Goal: Register for event/course

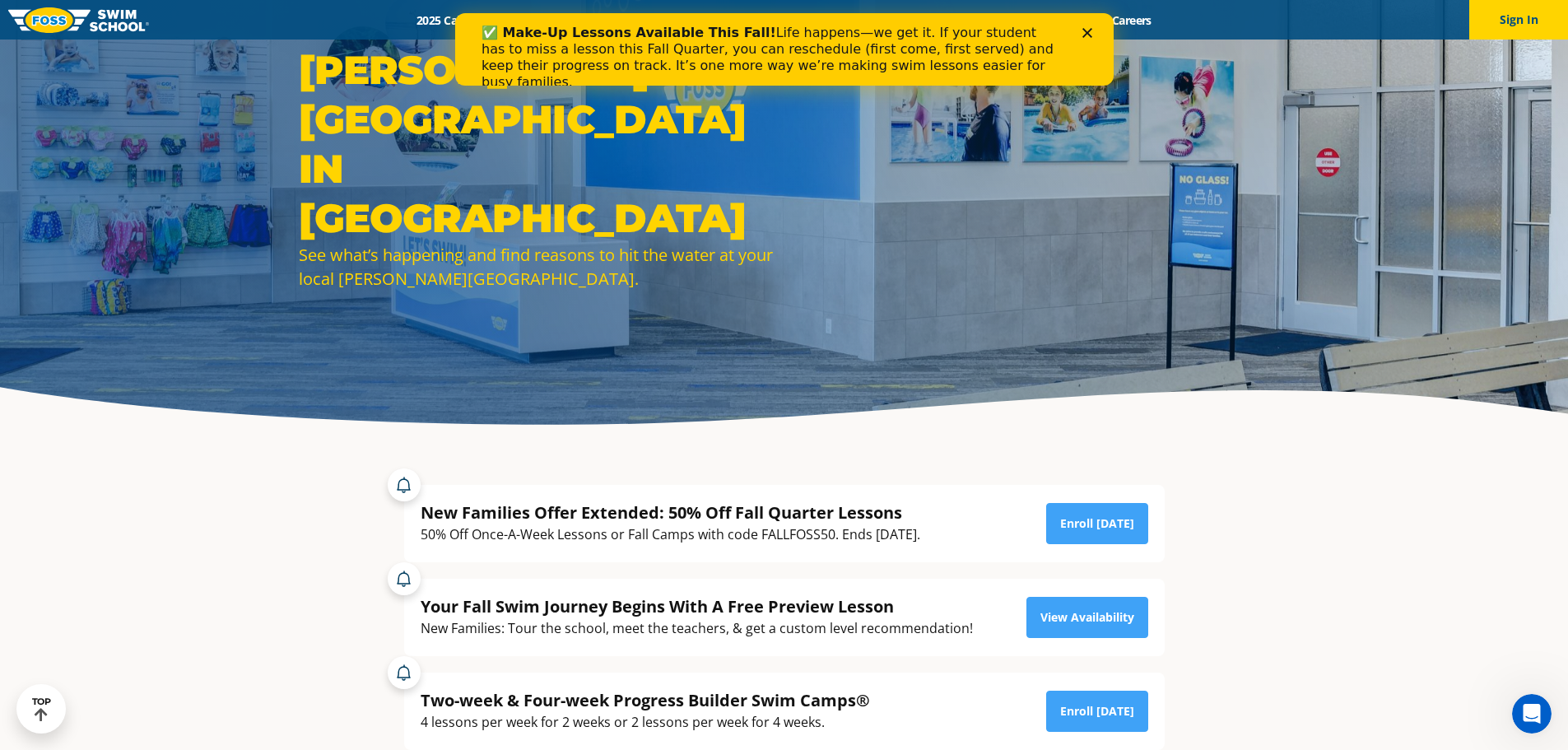
scroll to position [164, 0]
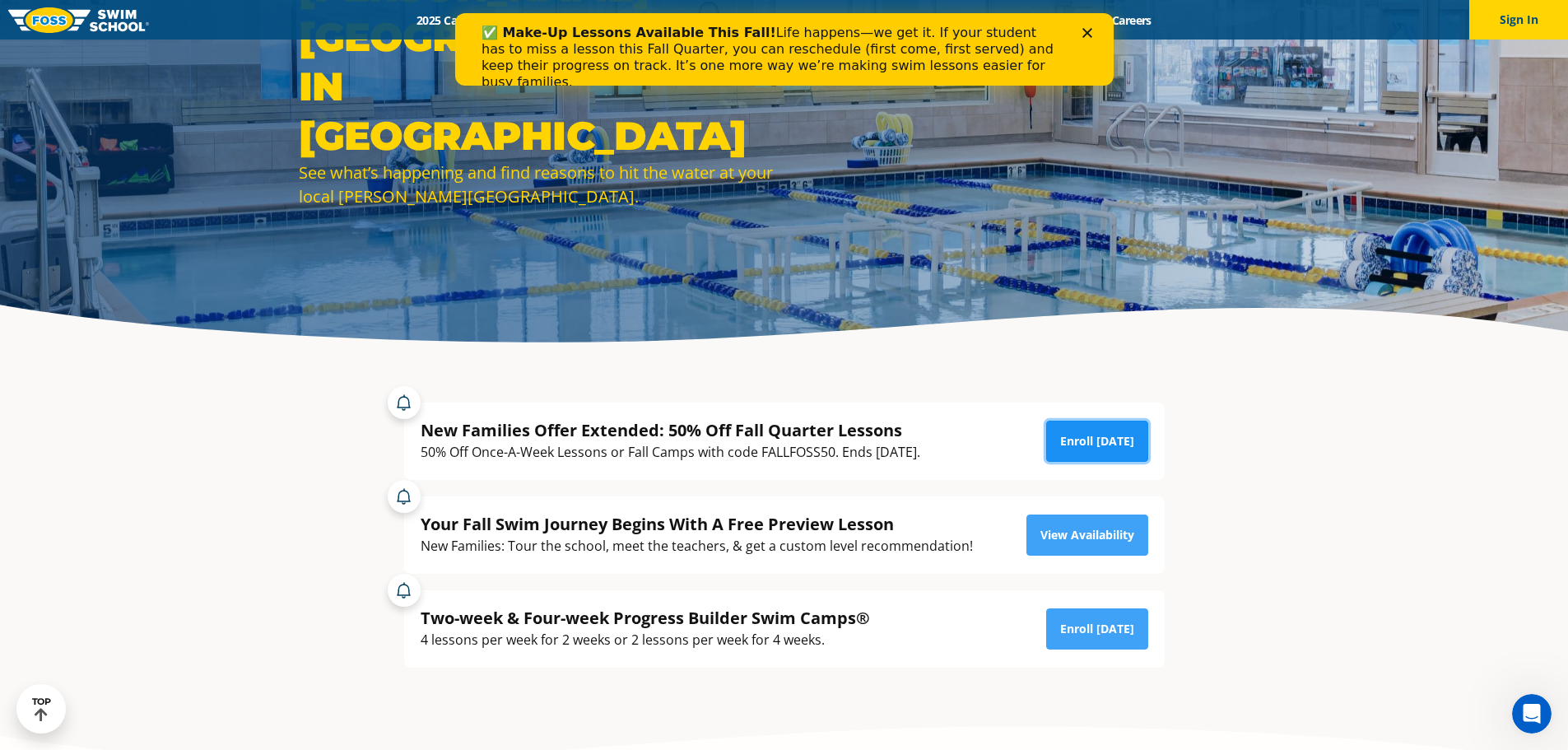
click at [1078, 426] on link "Enroll Today" at bounding box center [1097, 442] width 102 height 42
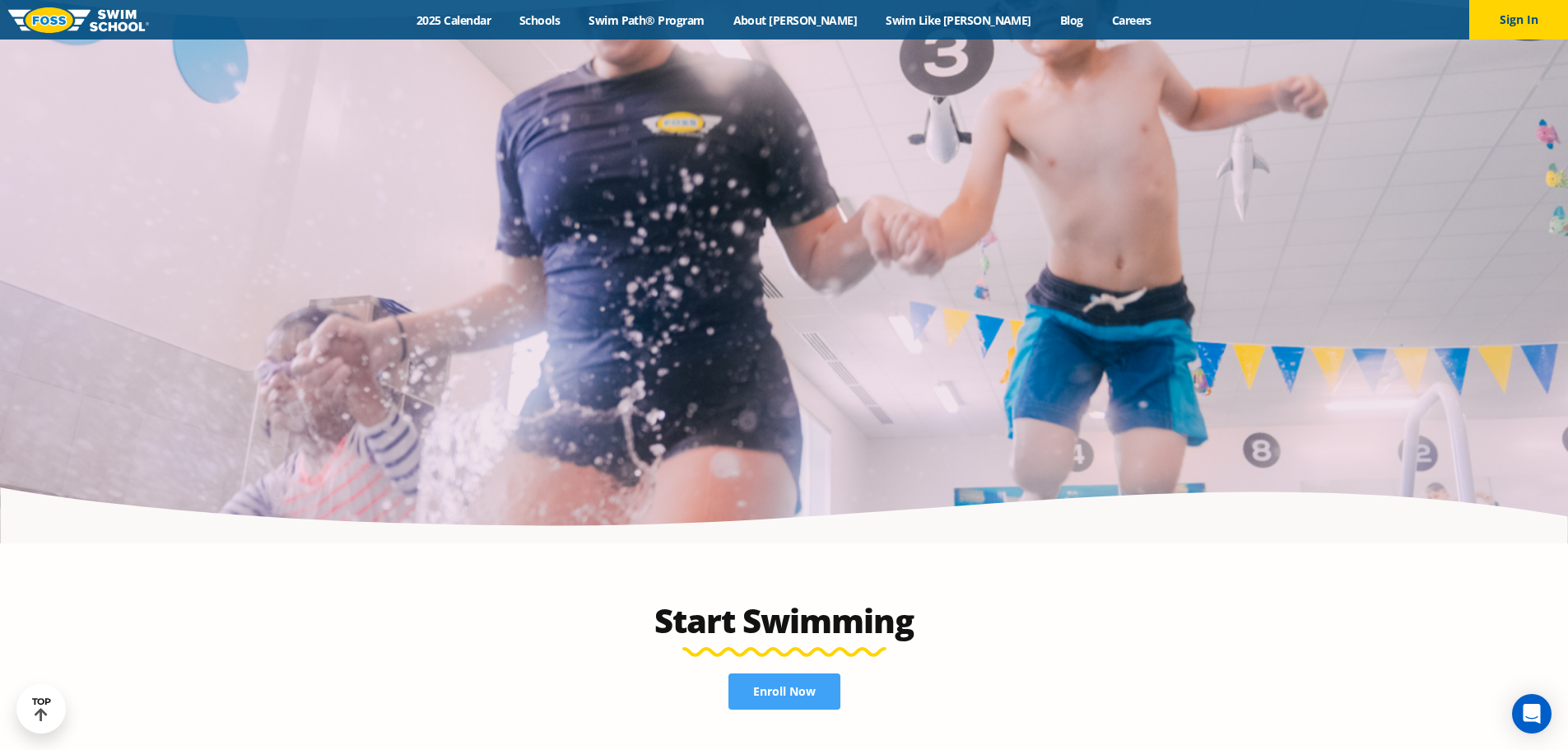
scroll to position [3007, 0]
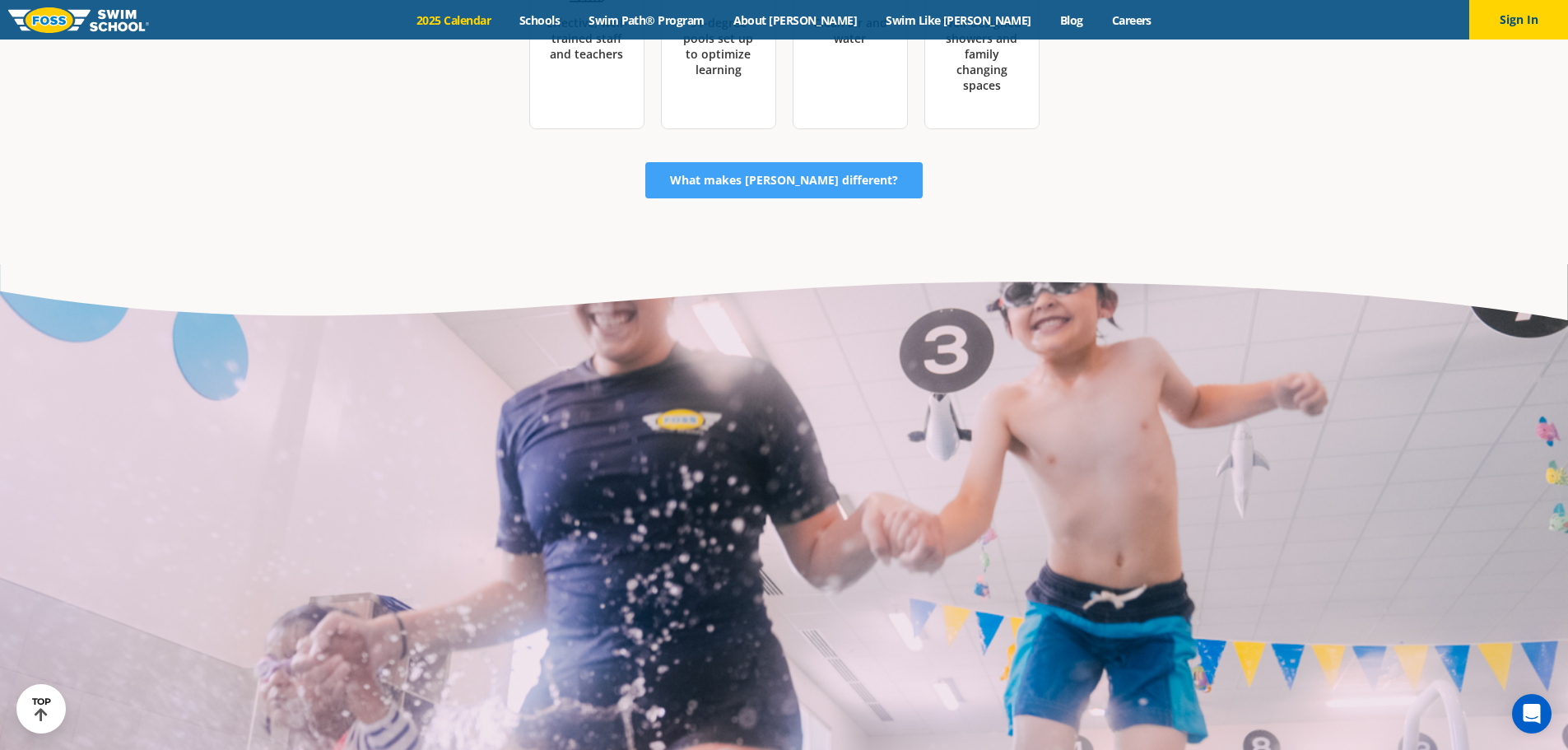
click at [506, 17] on link "2025 Calendar" at bounding box center [454, 20] width 103 height 16
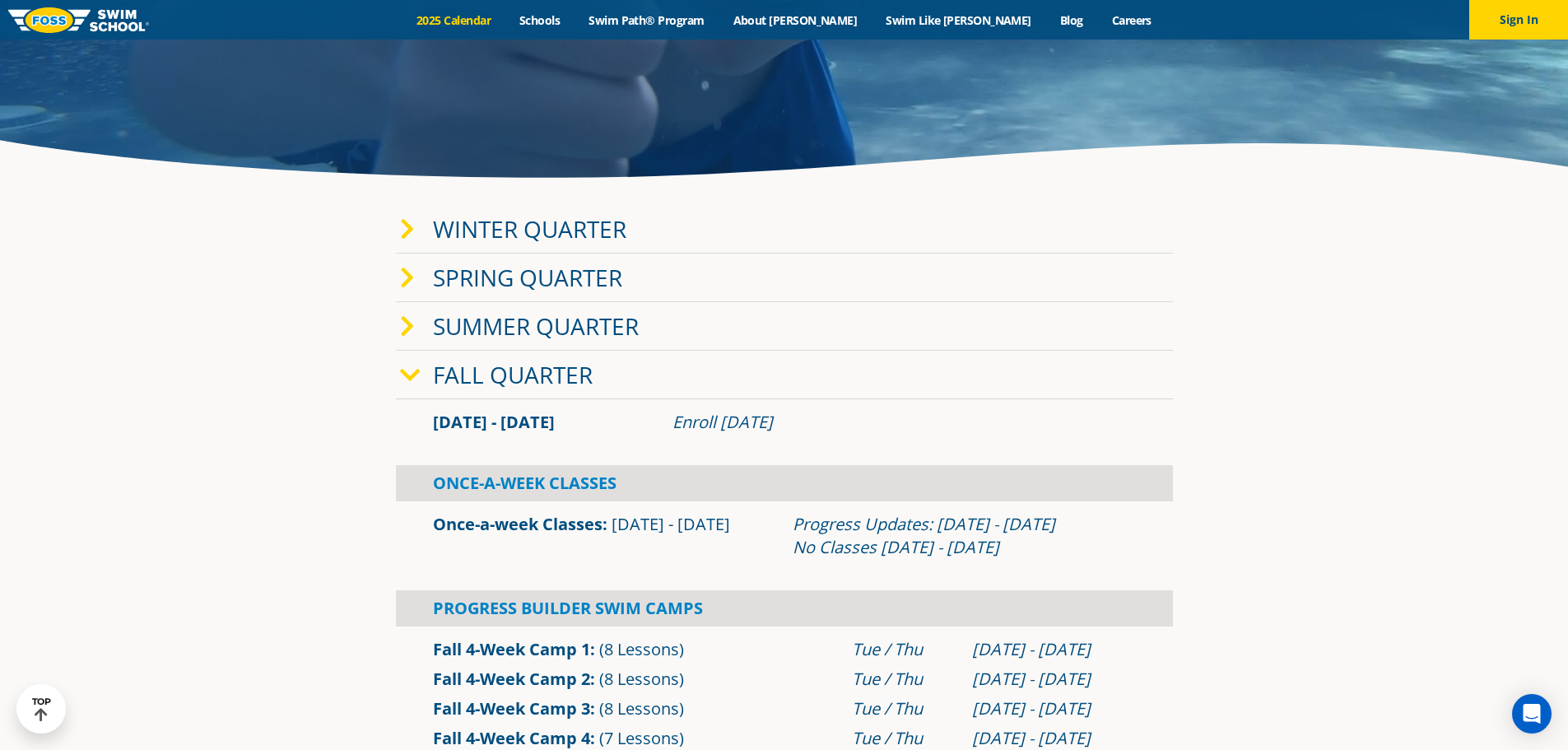
scroll to position [412, 0]
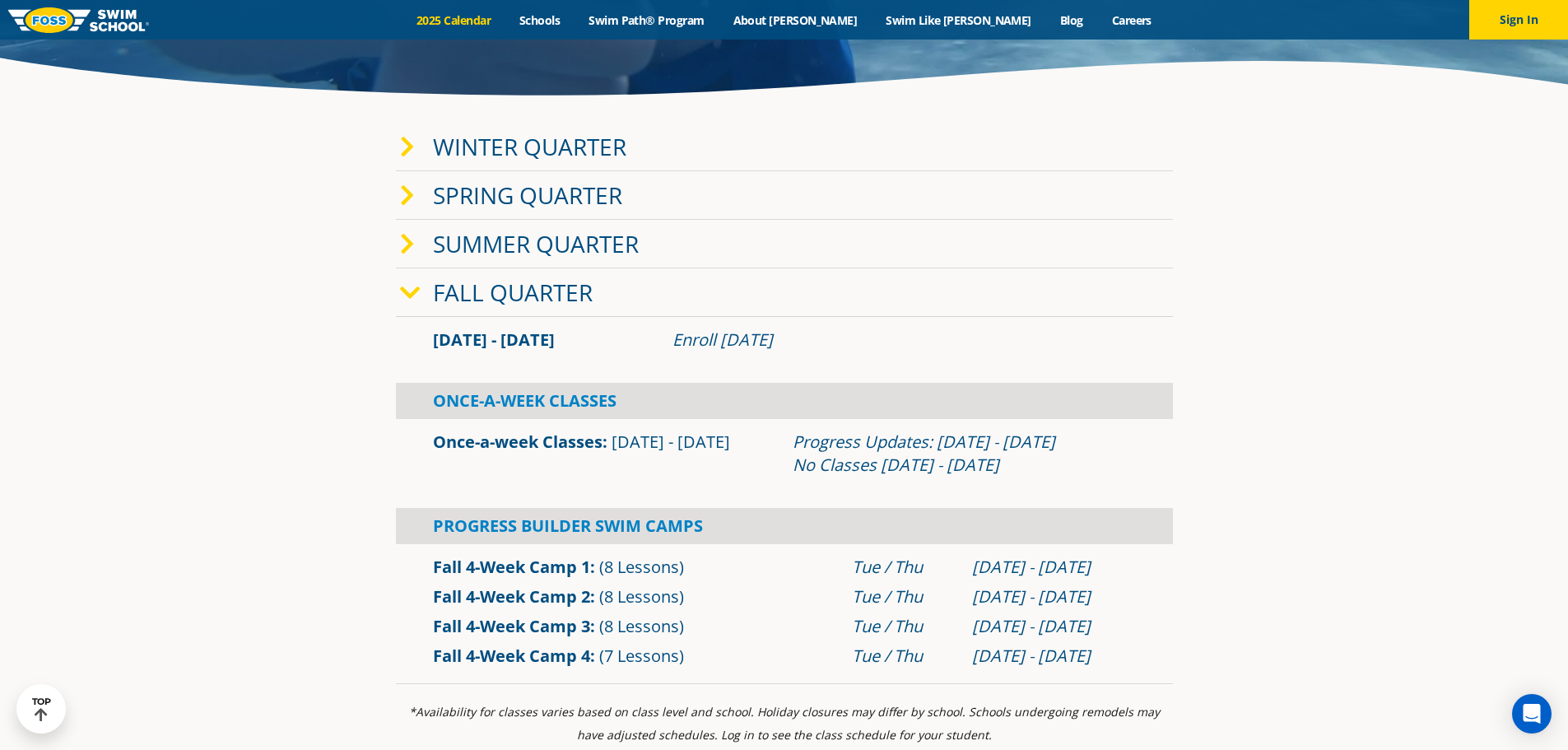
click at [421, 145] on span at bounding box center [417, 147] width 33 height 24
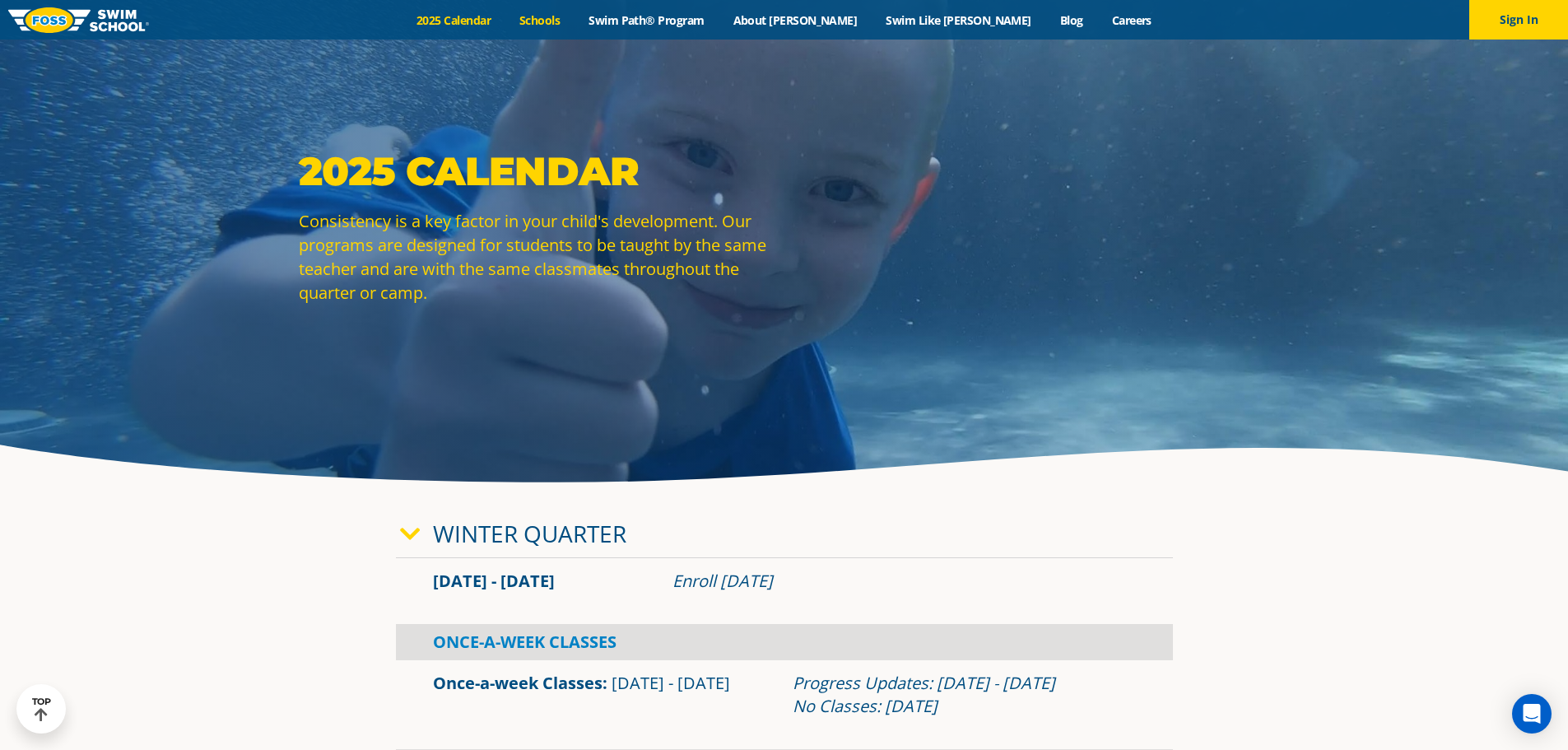
scroll to position [0, 0]
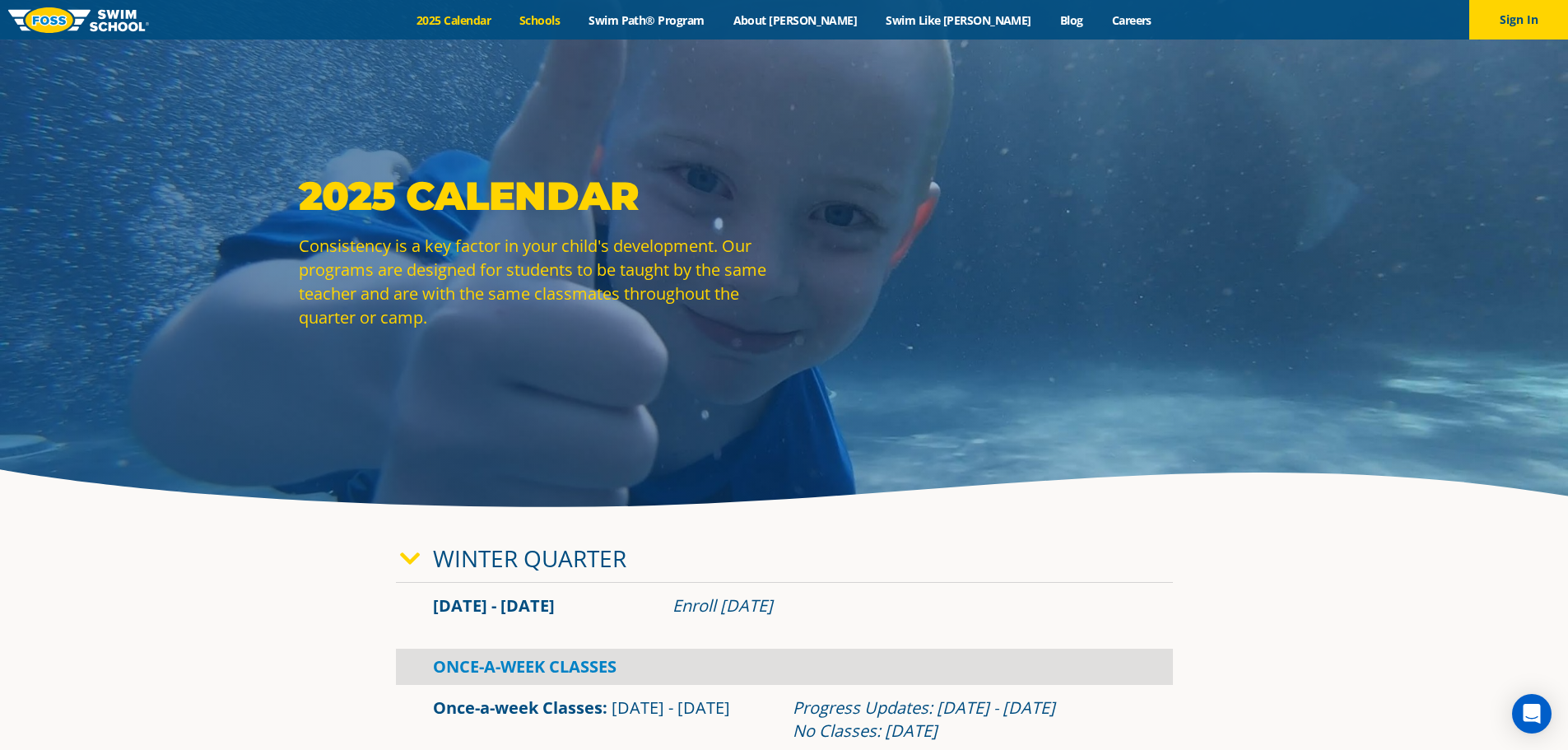
click at [574, 22] on link "Schools" at bounding box center [540, 20] width 69 height 16
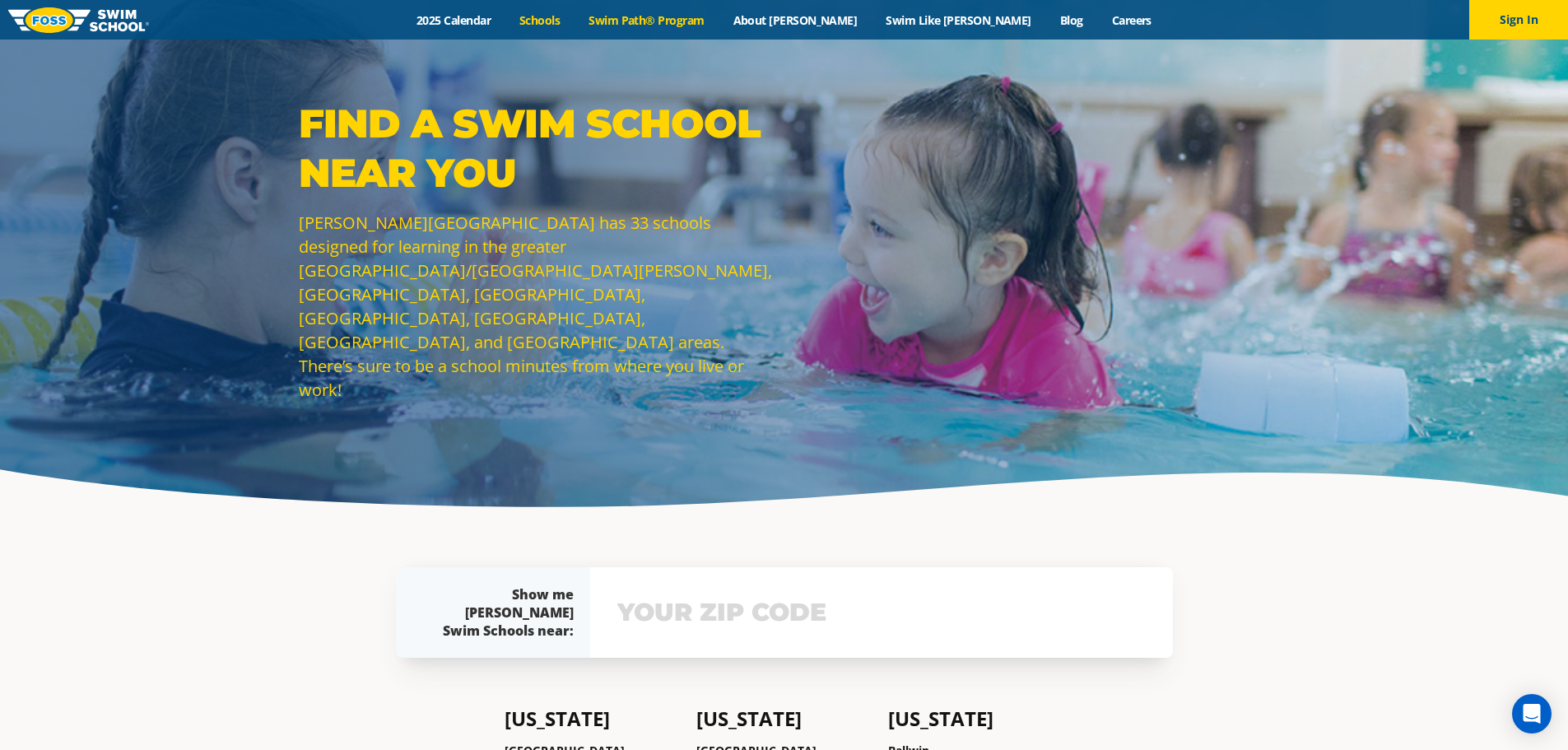
click at [702, 22] on link "Swim Path® Program" at bounding box center [647, 20] width 144 height 16
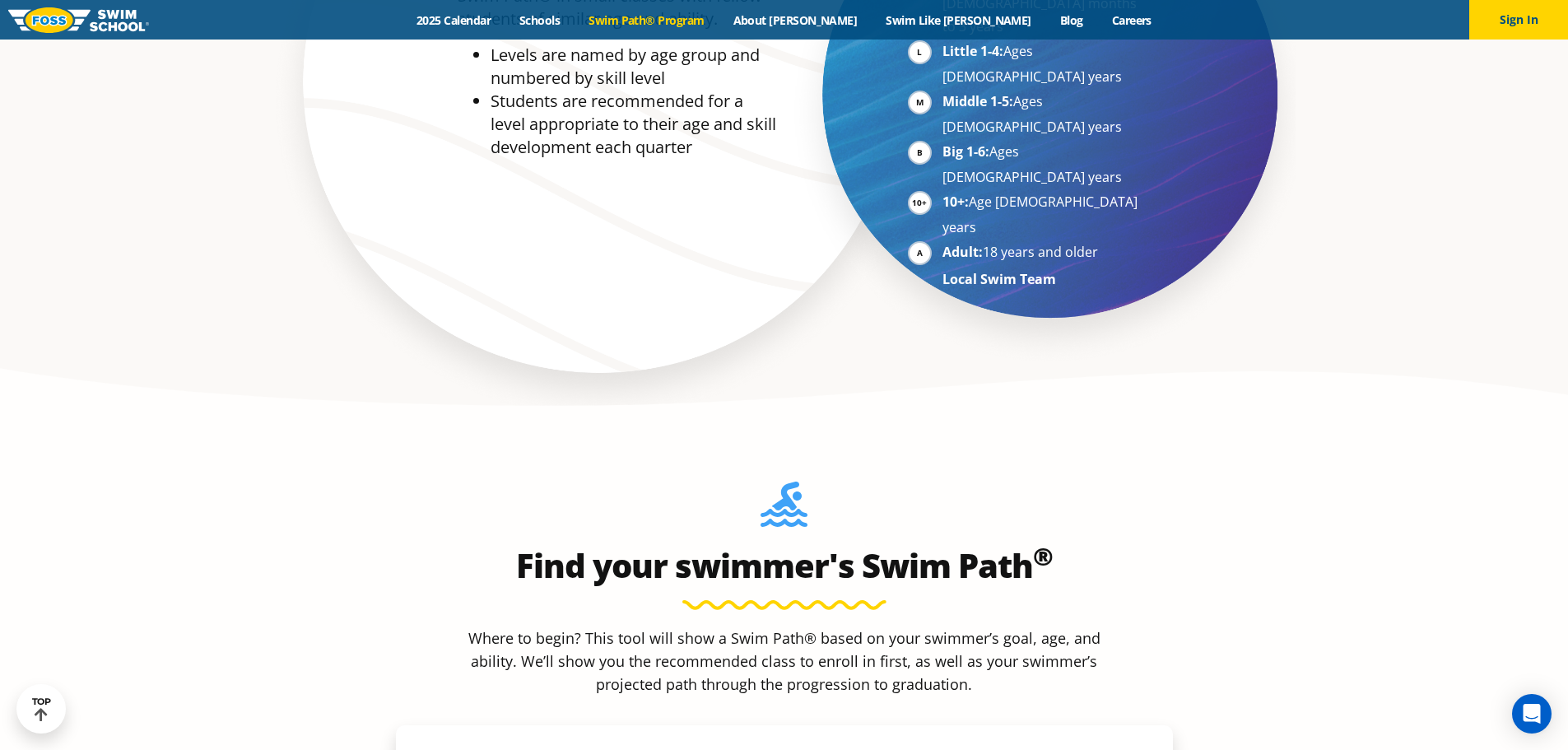
scroll to position [1153, 0]
click at [574, 21] on link "Schools" at bounding box center [540, 20] width 69 height 16
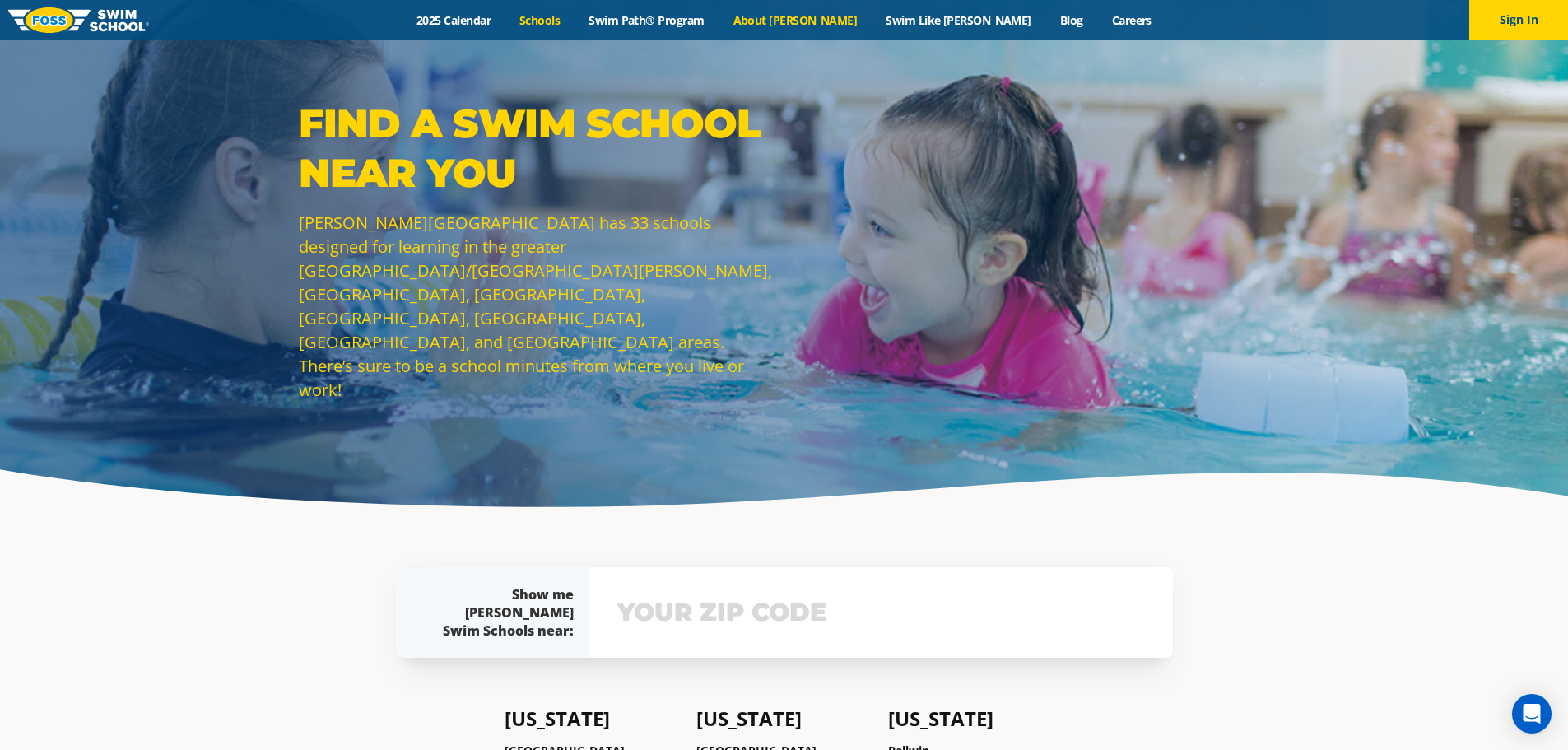
click at [834, 19] on link "About [PERSON_NAME]" at bounding box center [795, 20] width 153 height 16
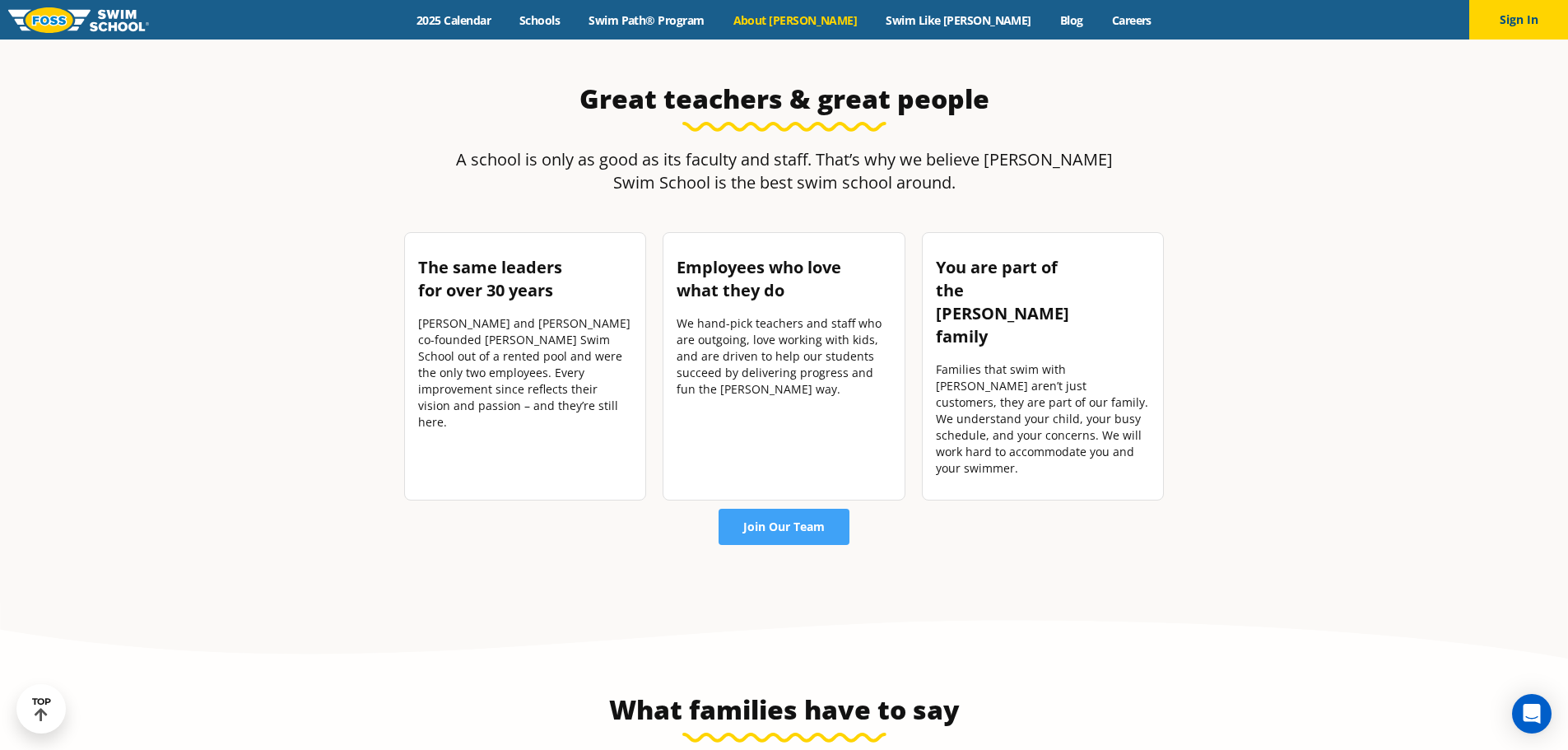
scroll to position [1928, 0]
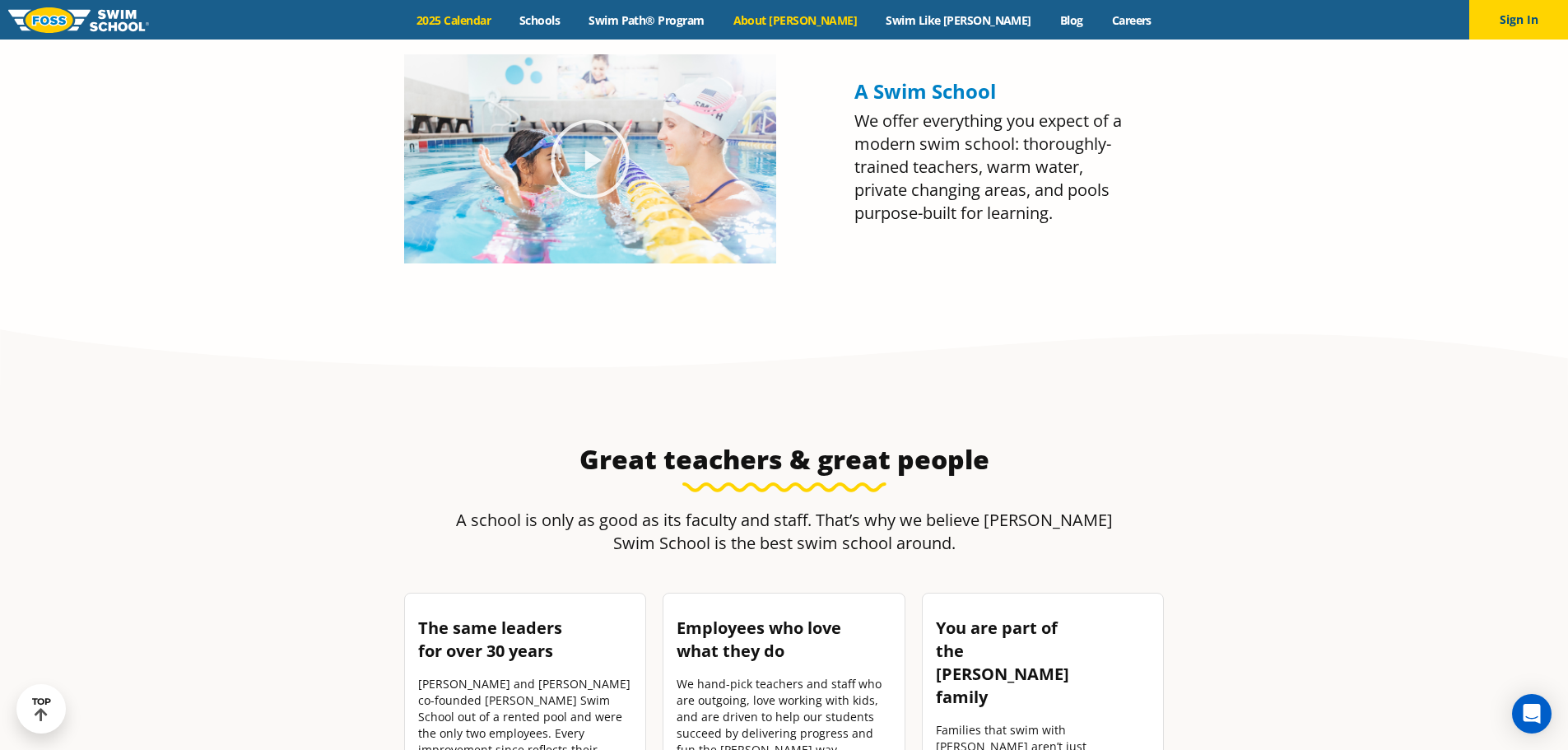
click at [506, 16] on link "2025 Calendar" at bounding box center [454, 20] width 103 height 16
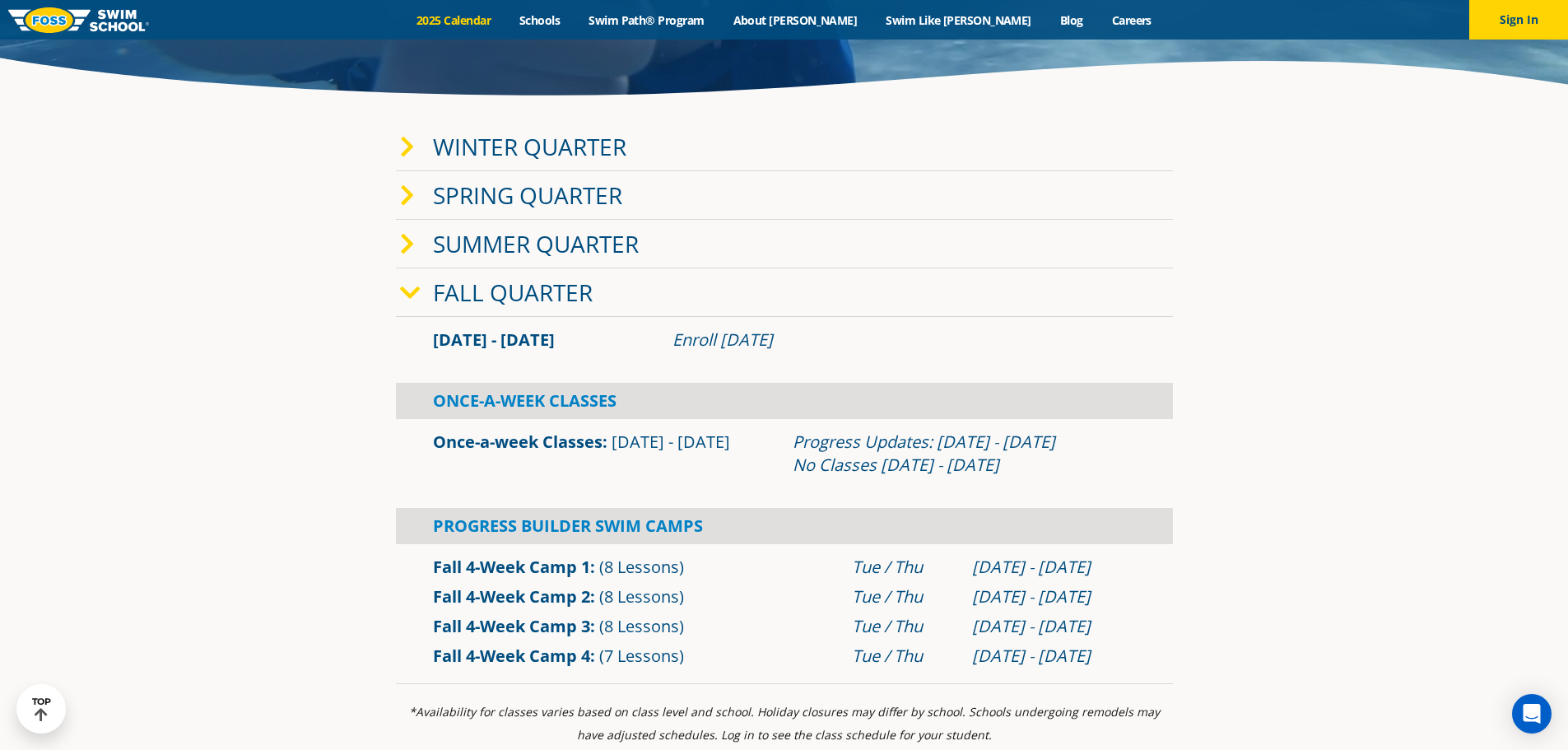
scroll to position [494, 0]
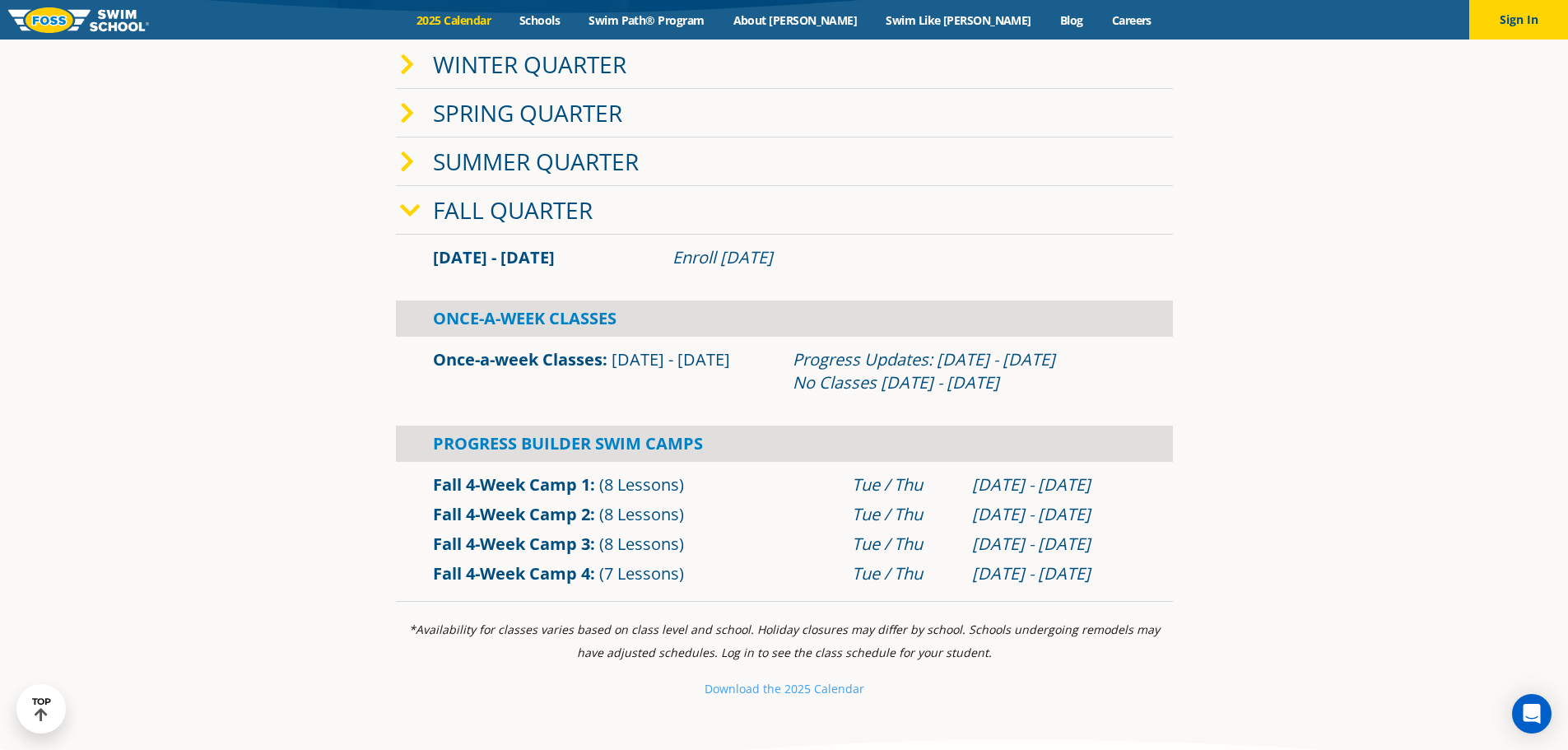
click at [580, 365] on link "Once-a-week Classes" at bounding box center [518, 359] width 169 height 22
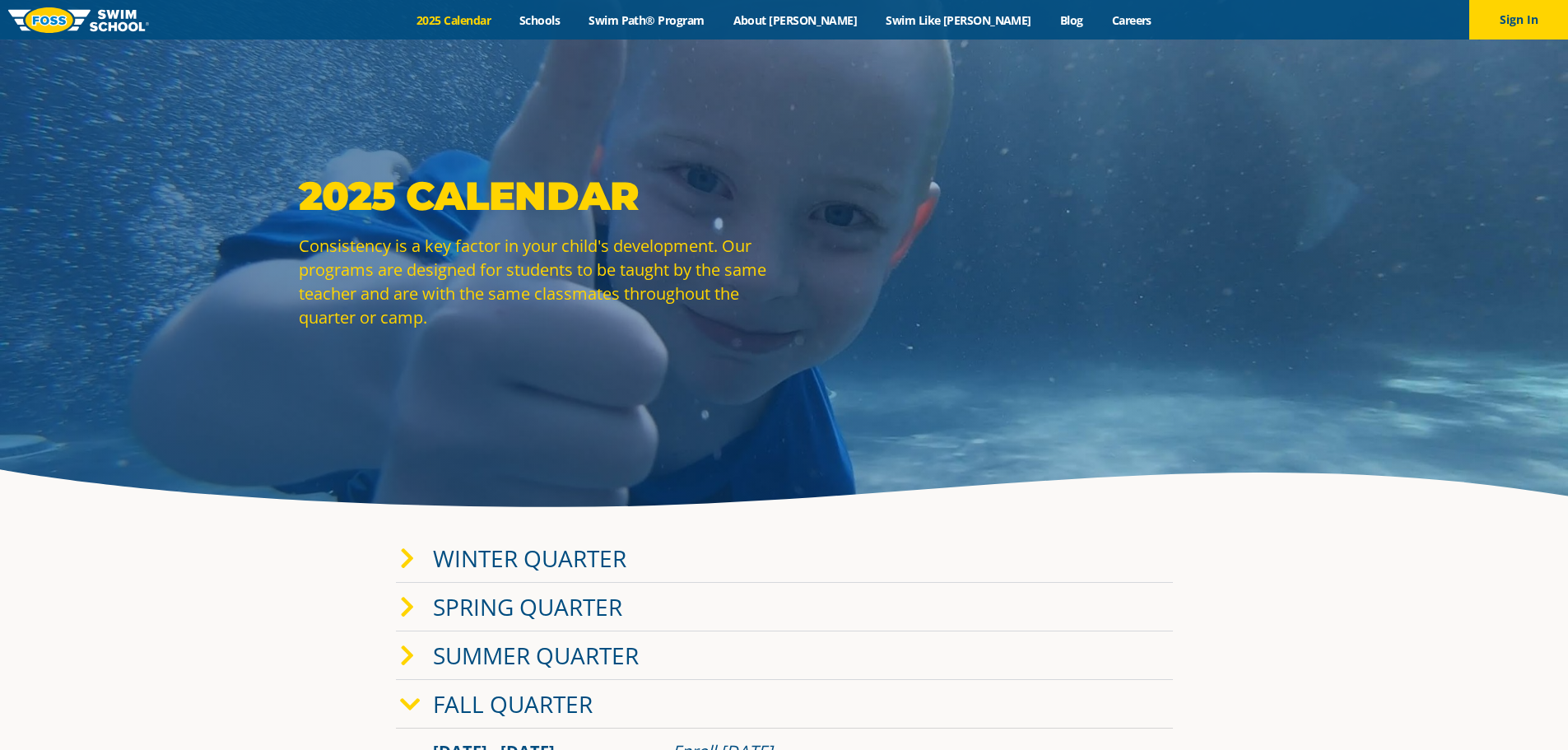
scroll to position [82, 0]
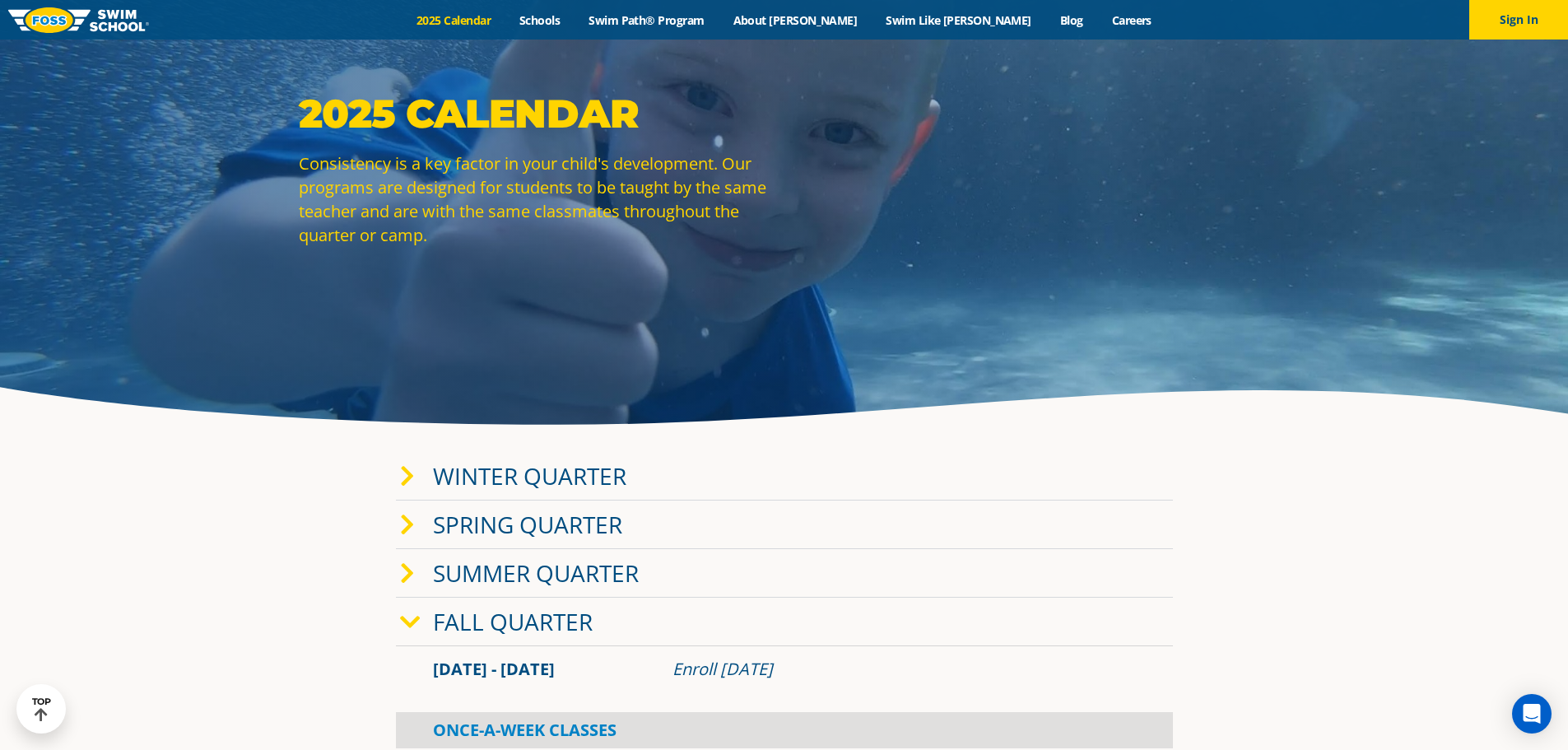
click at [409, 468] on icon at bounding box center [408, 477] width 15 height 23
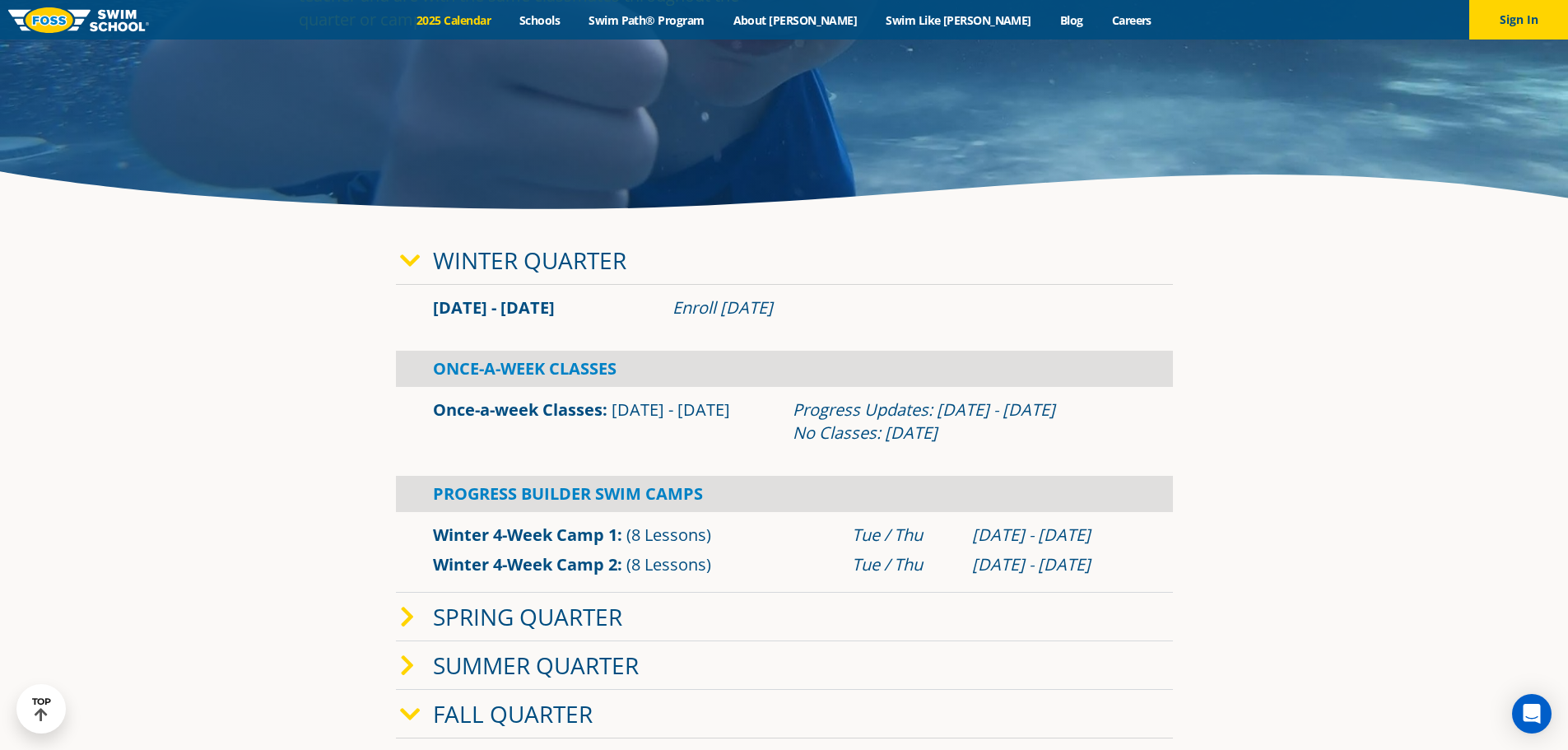
scroll to position [330, 0]
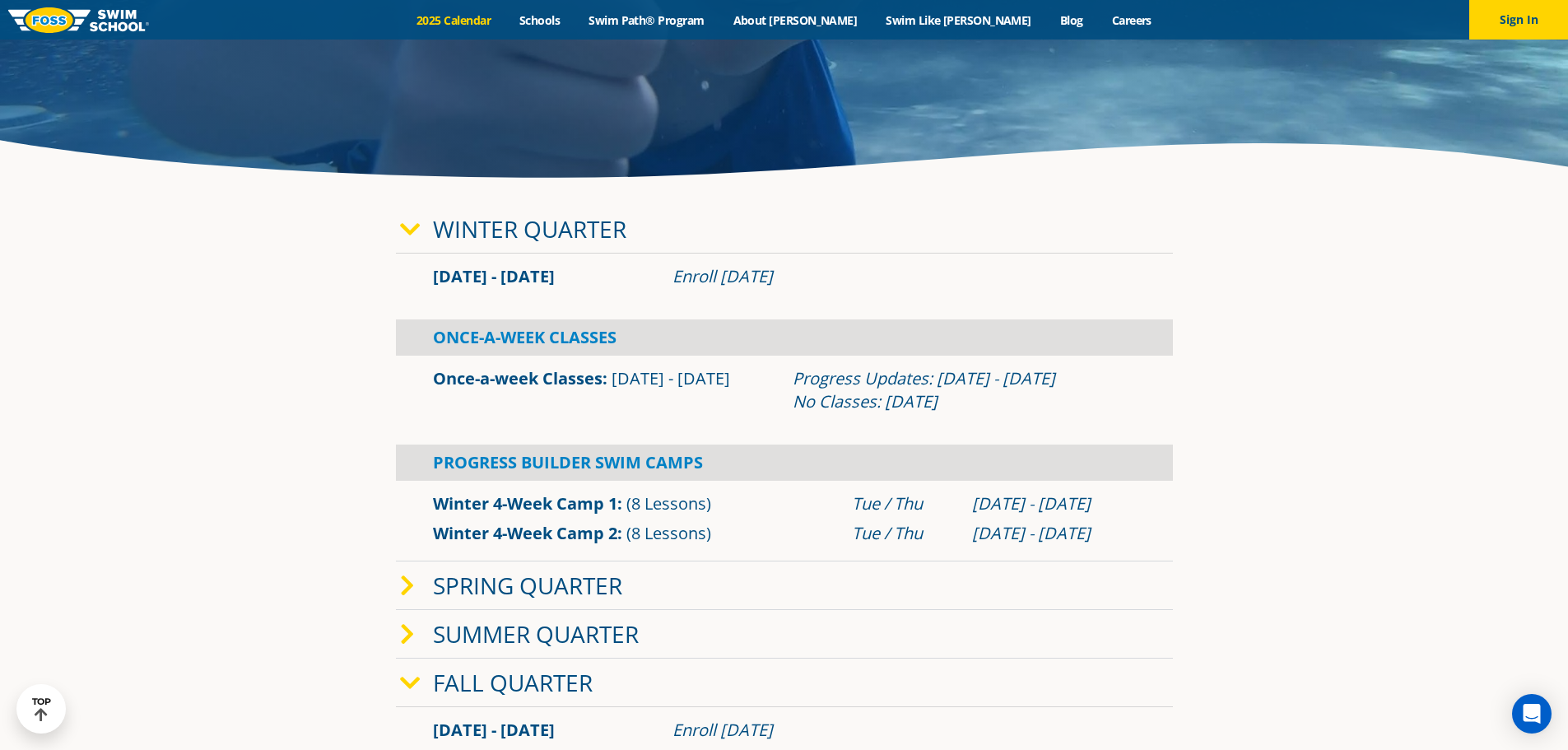
click at [495, 376] on link "Once-a-week Classes" at bounding box center [518, 378] width 169 height 22
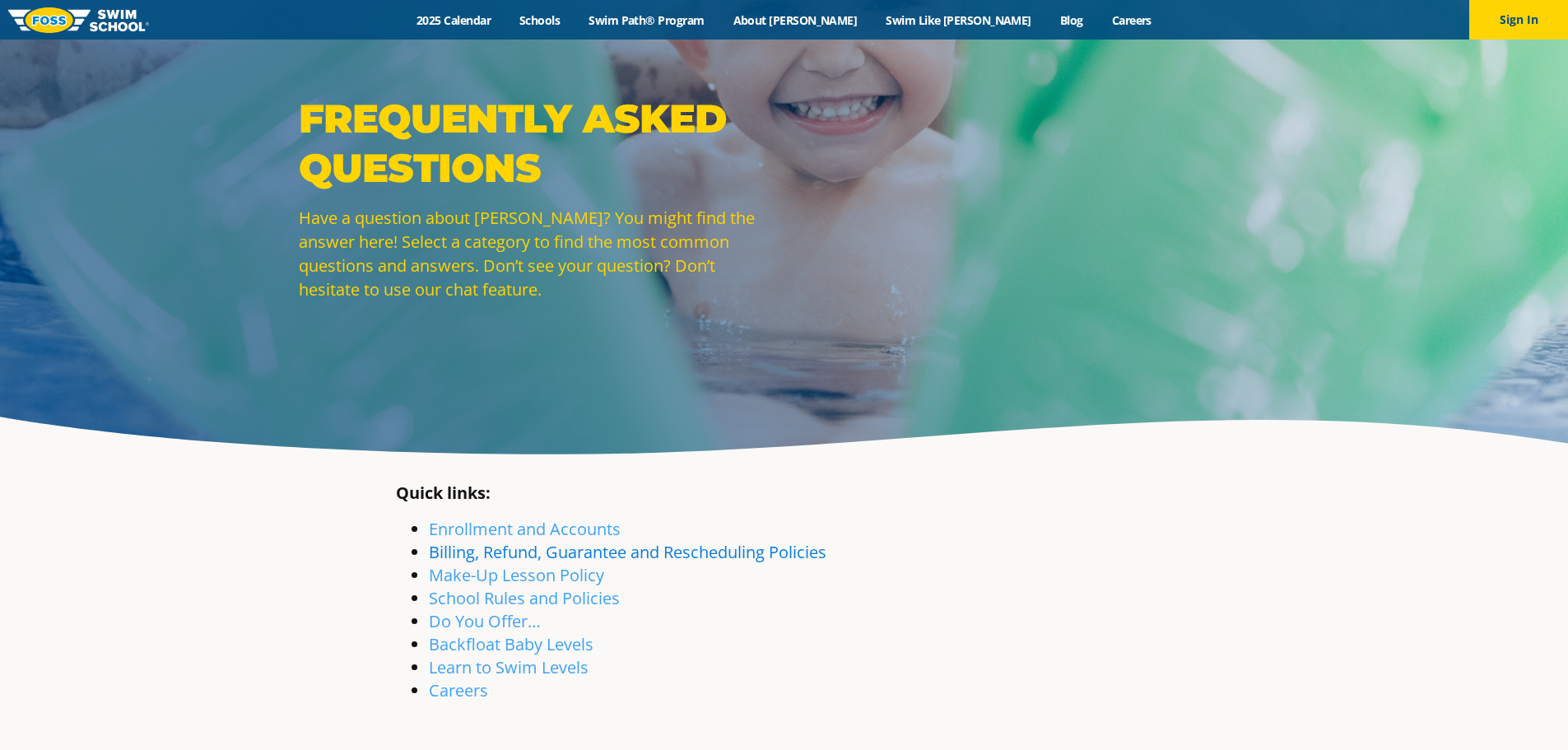
scroll to position [82, 0]
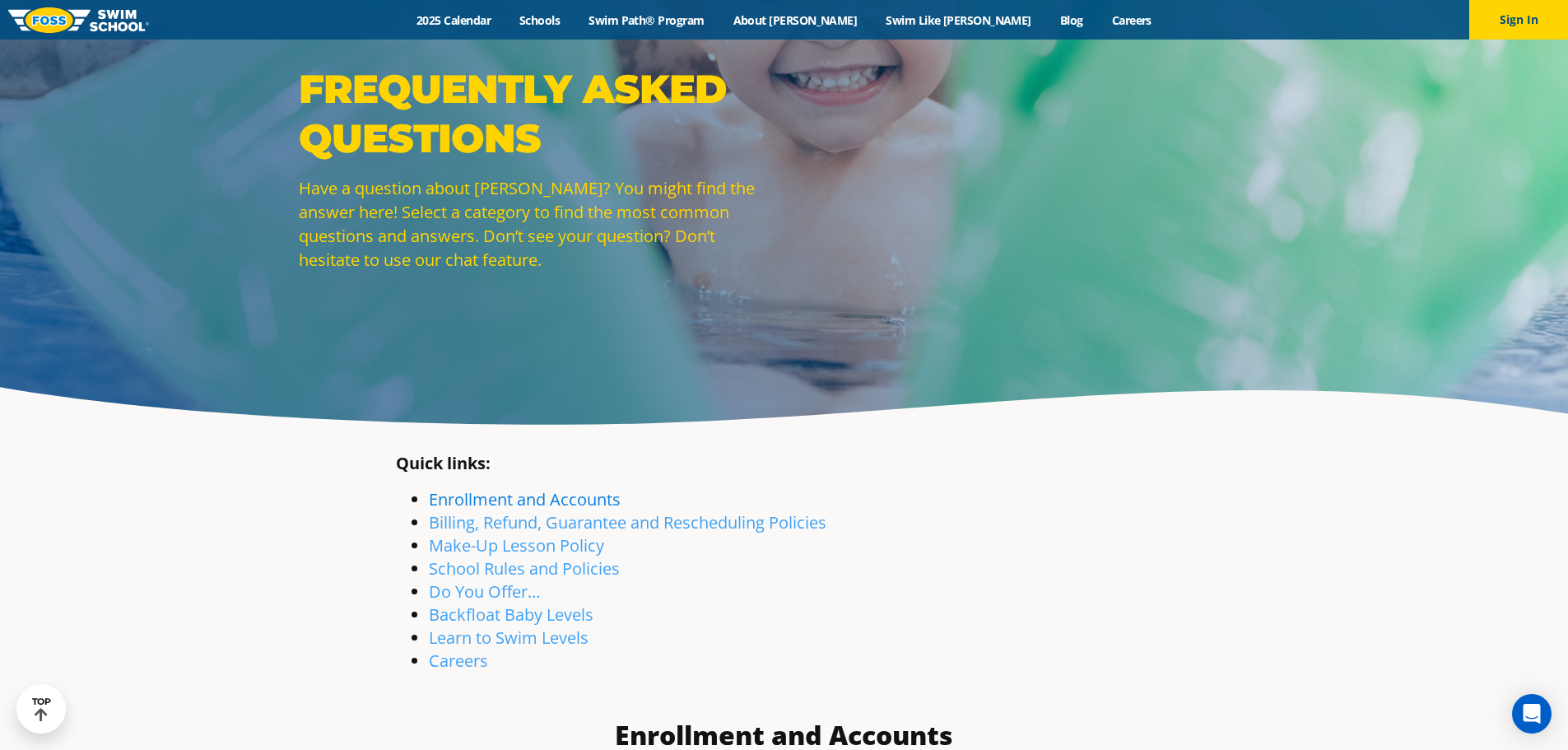
click at [580, 494] on link "Enrollment and Accounts" at bounding box center [525, 499] width 192 height 22
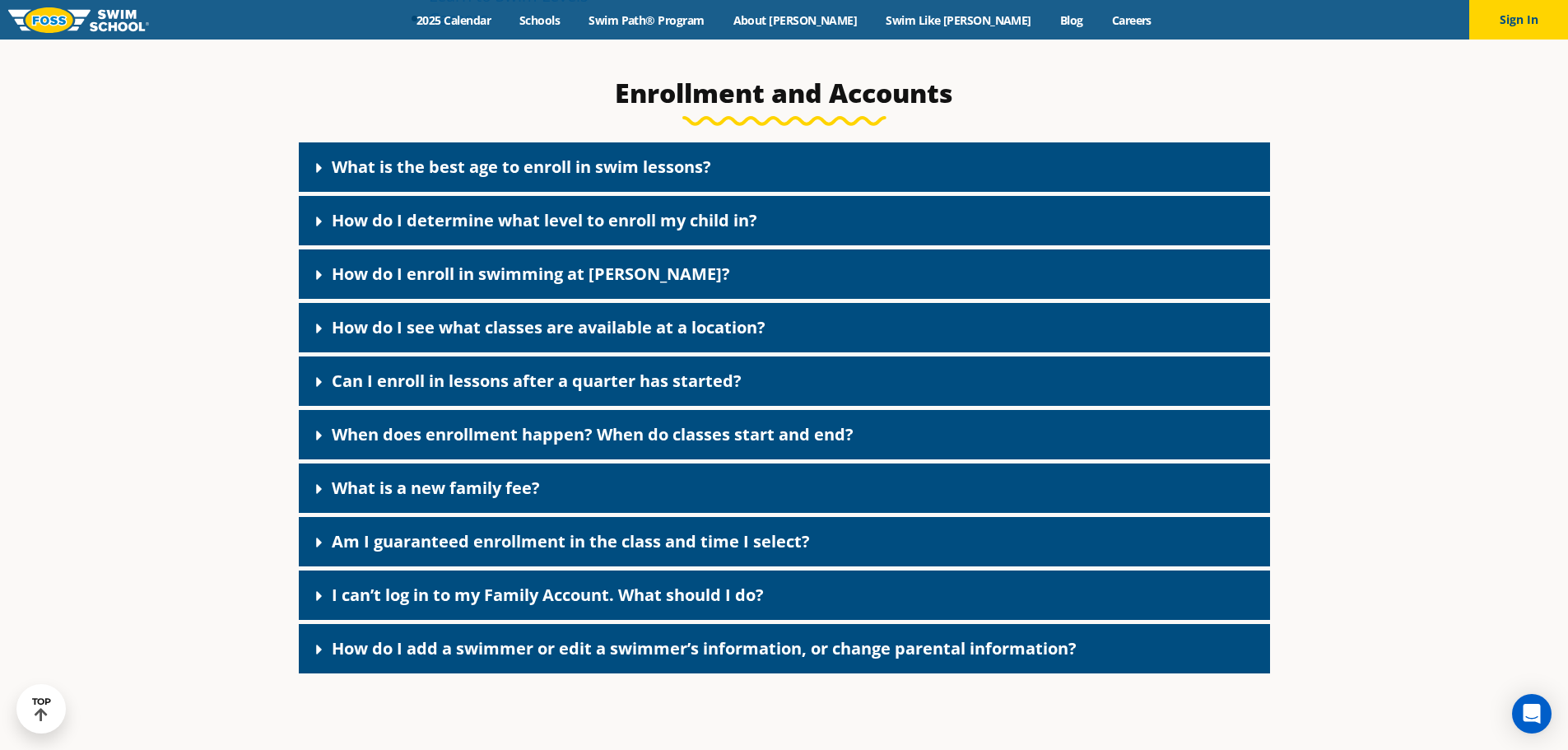
scroll to position [741, 0]
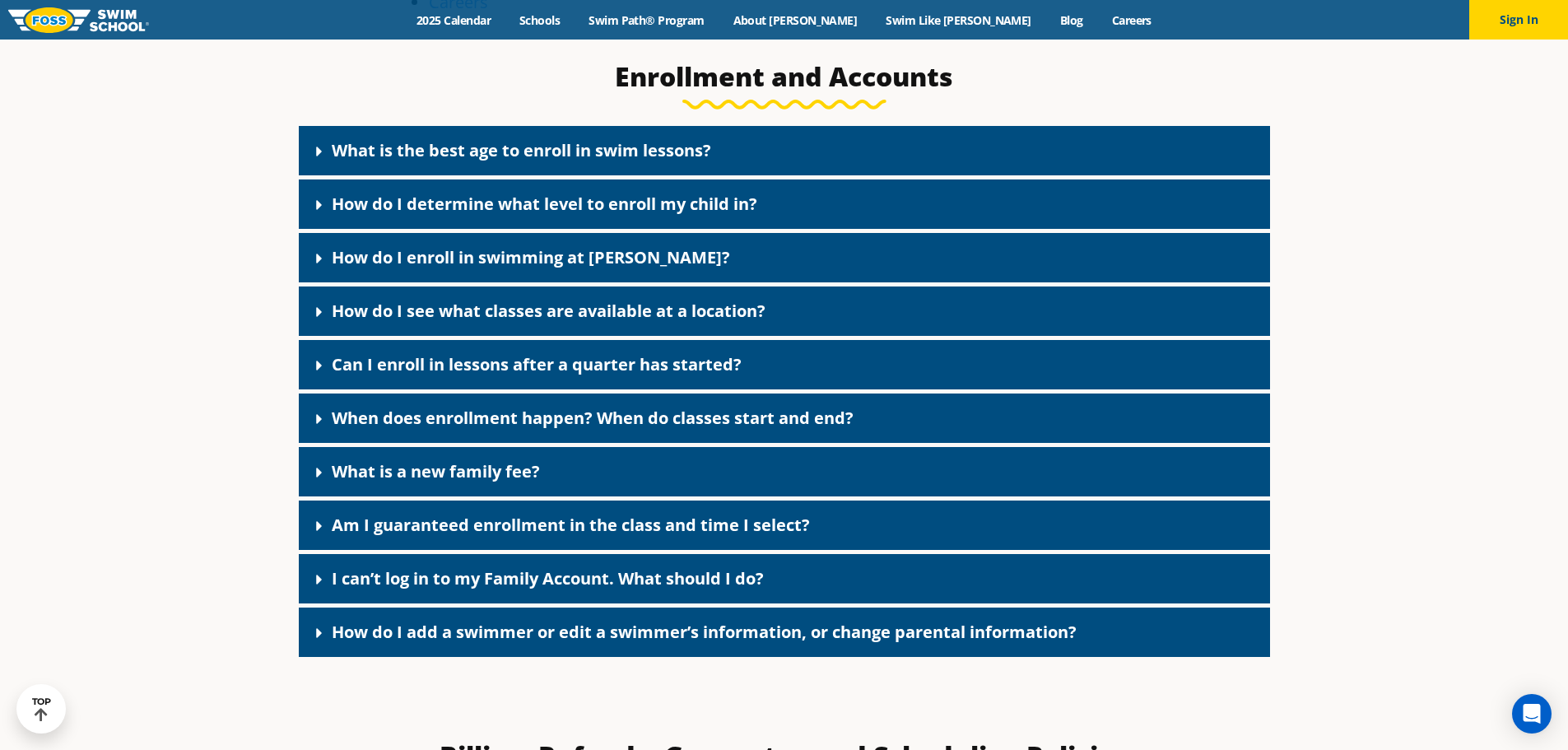
click at [311, 146] on icon at bounding box center [320, 152] width 17 height 17
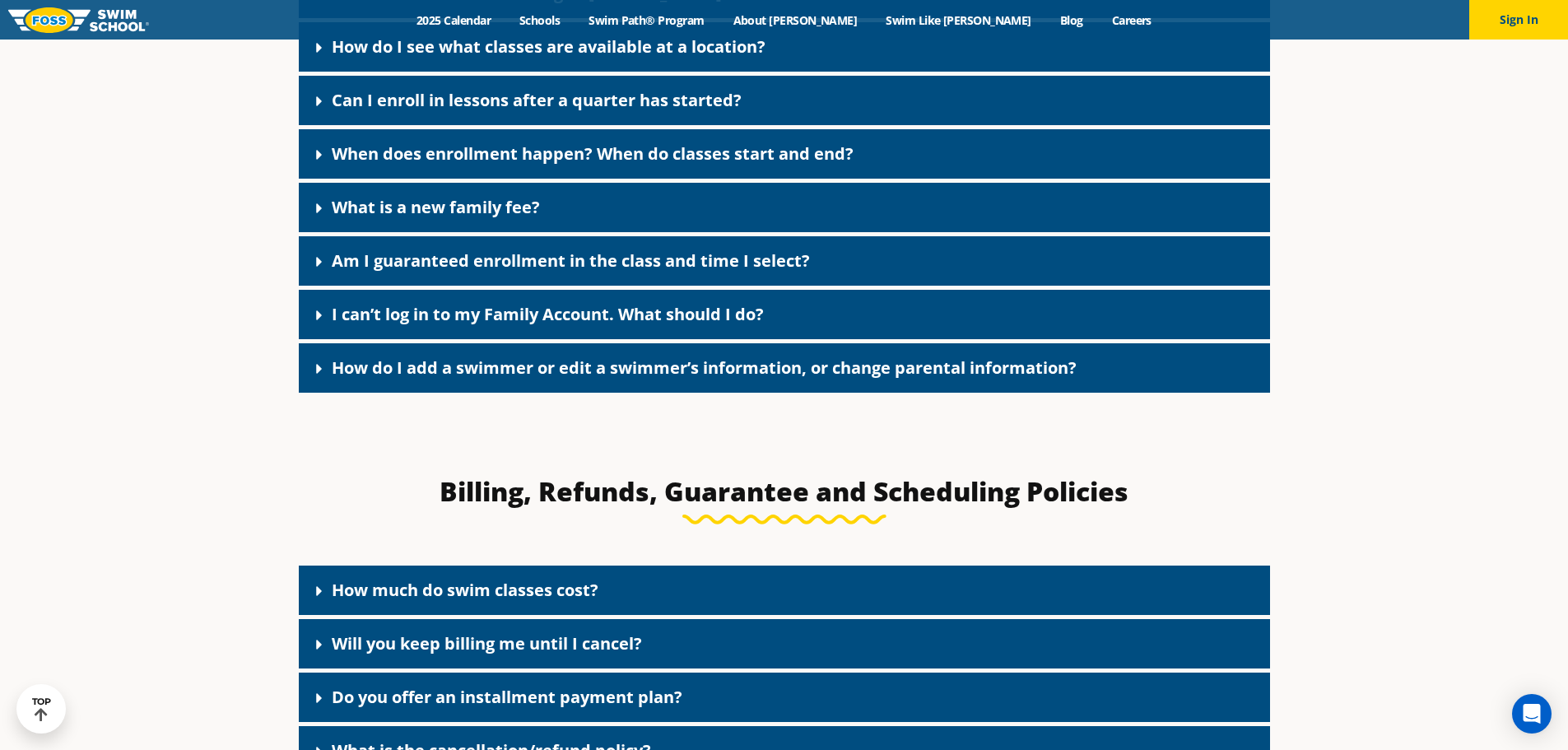
scroll to position [1235, 0]
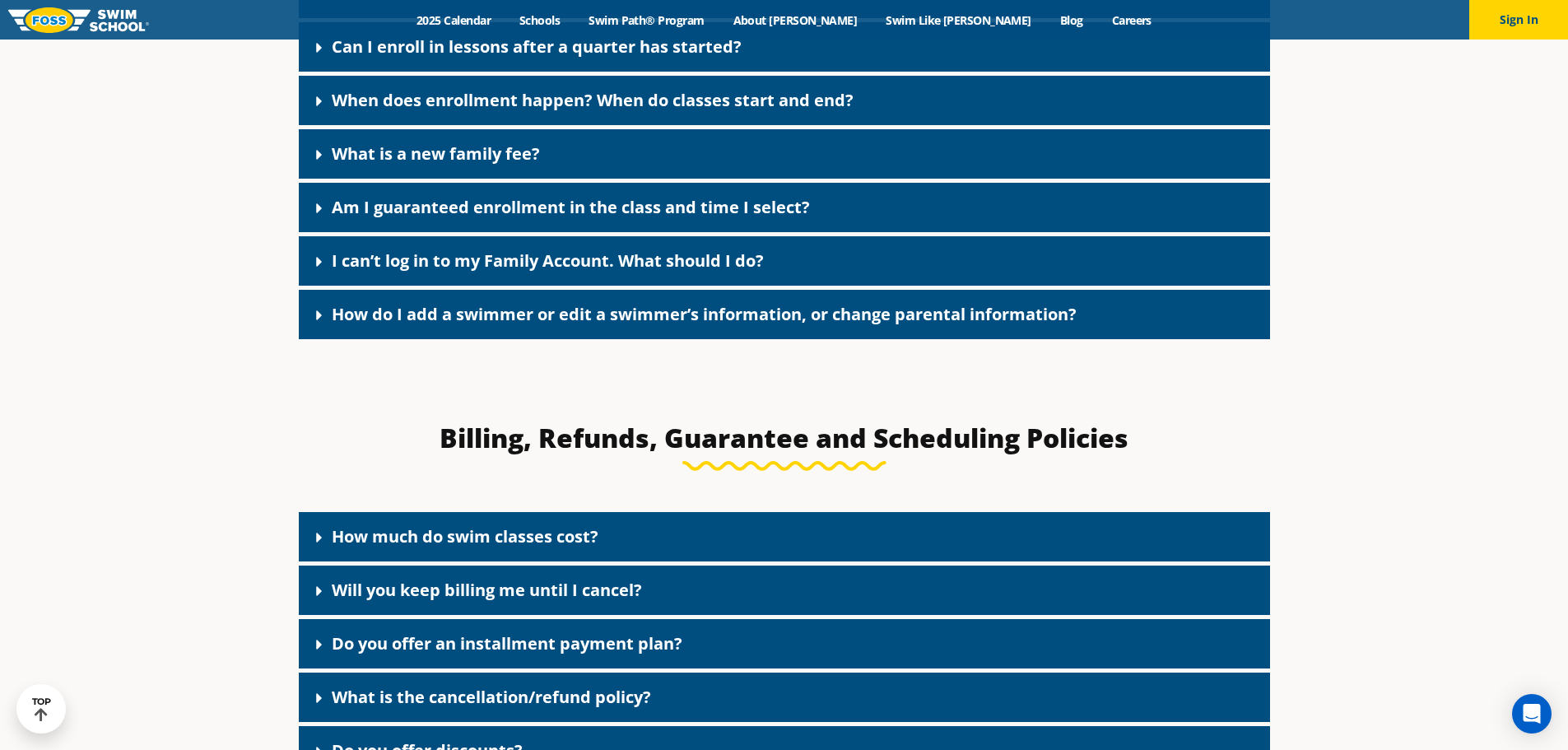
click at [336, 547] on link "How much do swim classes cost?" at bounding box center [465, 537] width 266 height 22
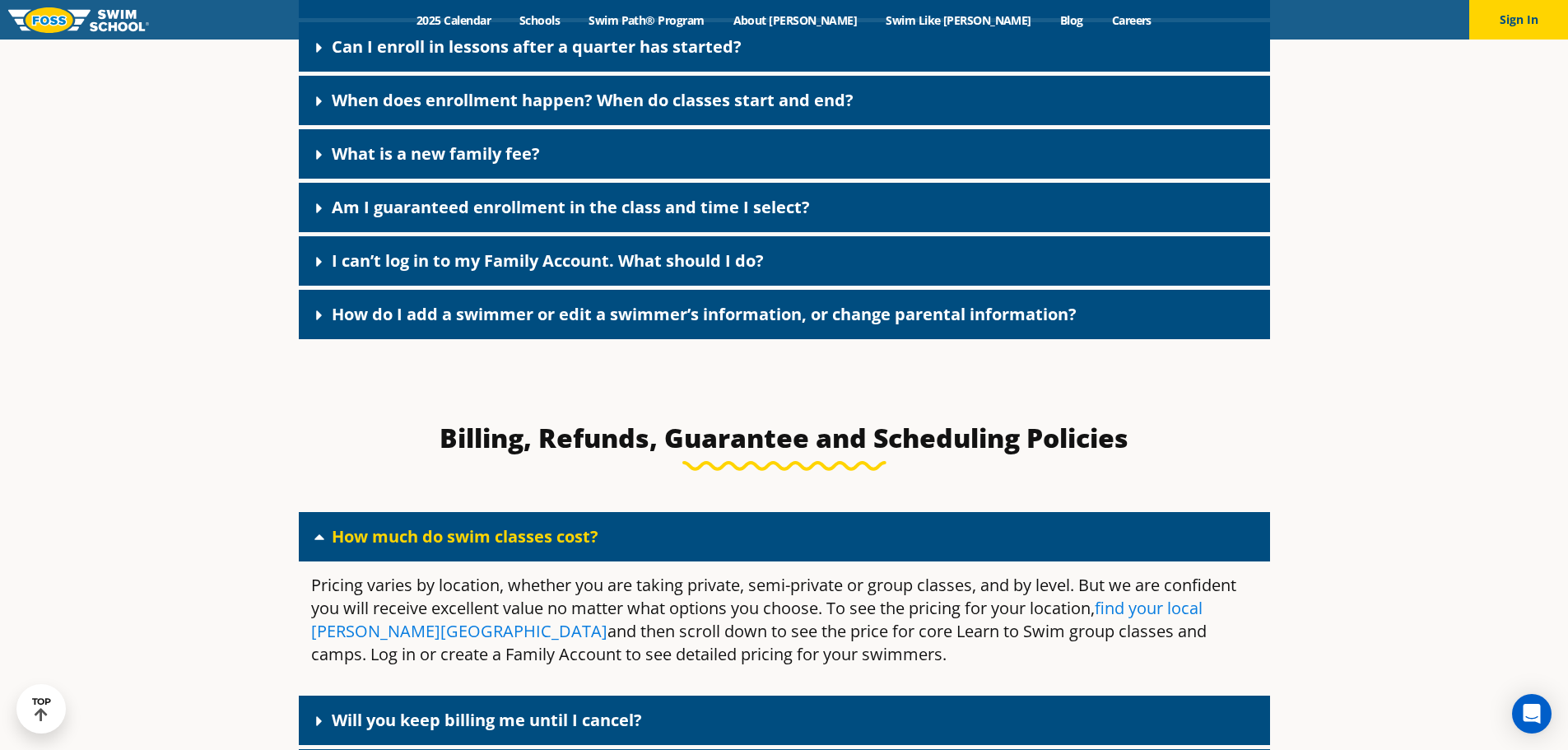
click at [345, 639] on link "find your local Foss Swim School" at bounding box center [757, 620] width 891 height 46
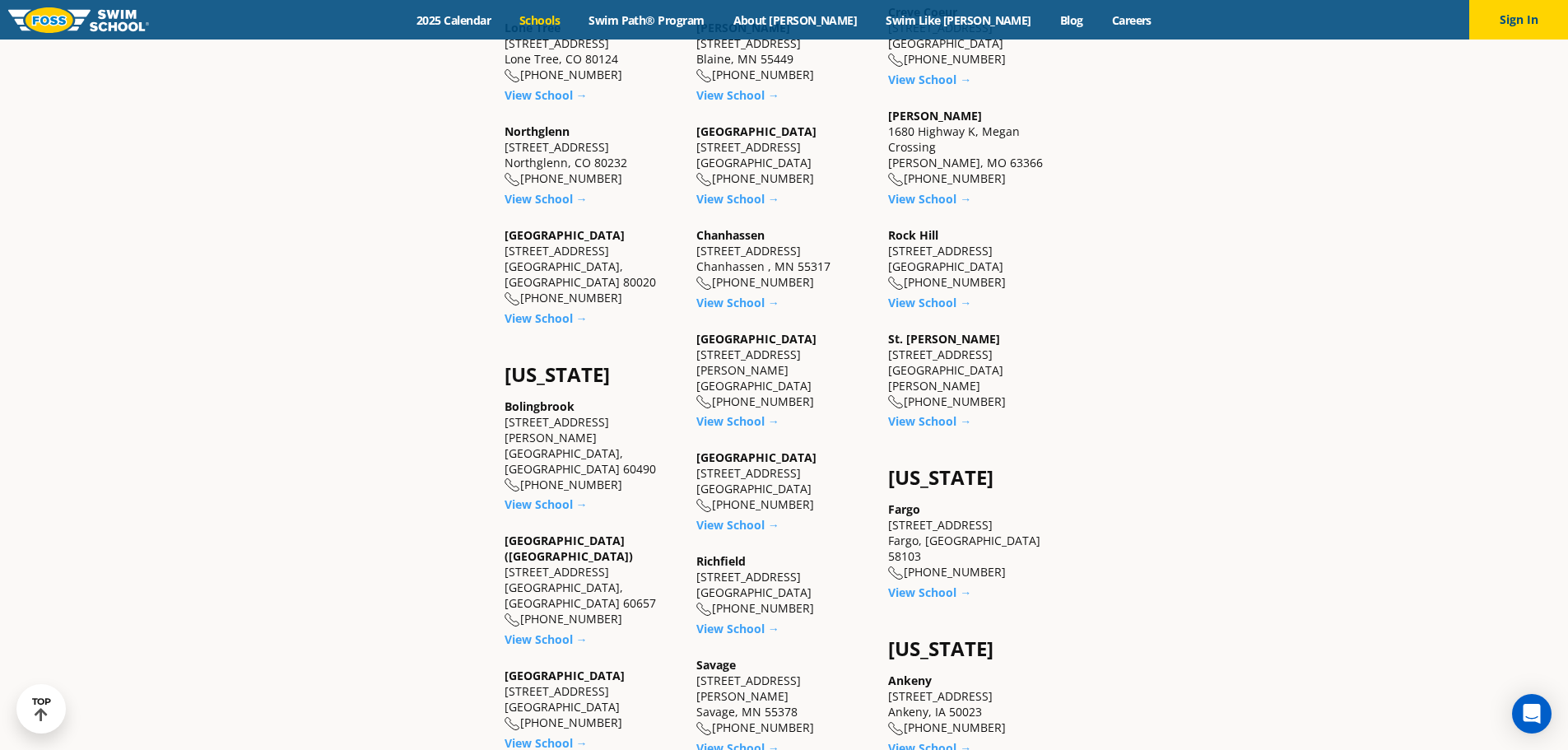
scroll to position [906, 0]
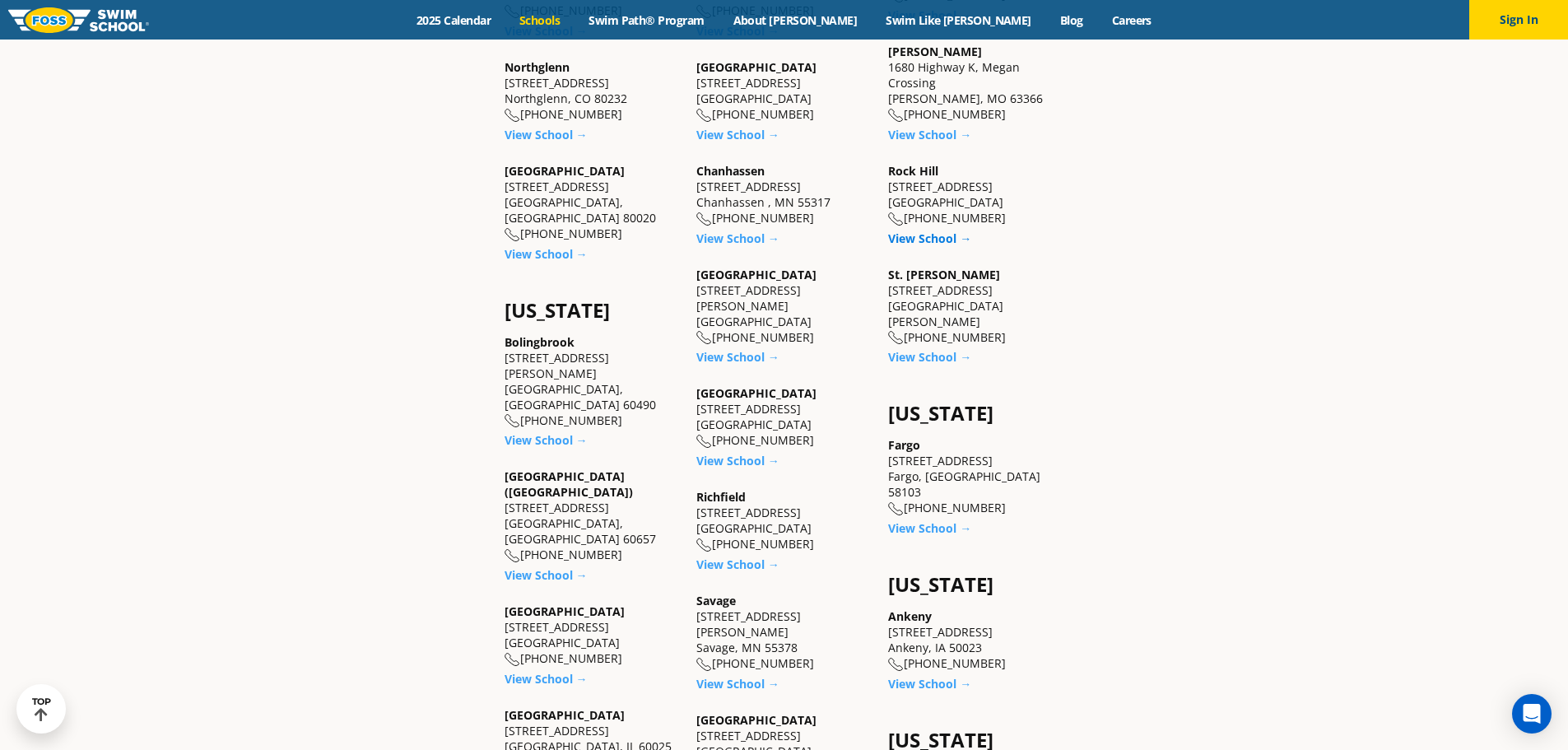
click at [928, 239] on link "View School →" at bounding box center [930, 238] width 83 height 16
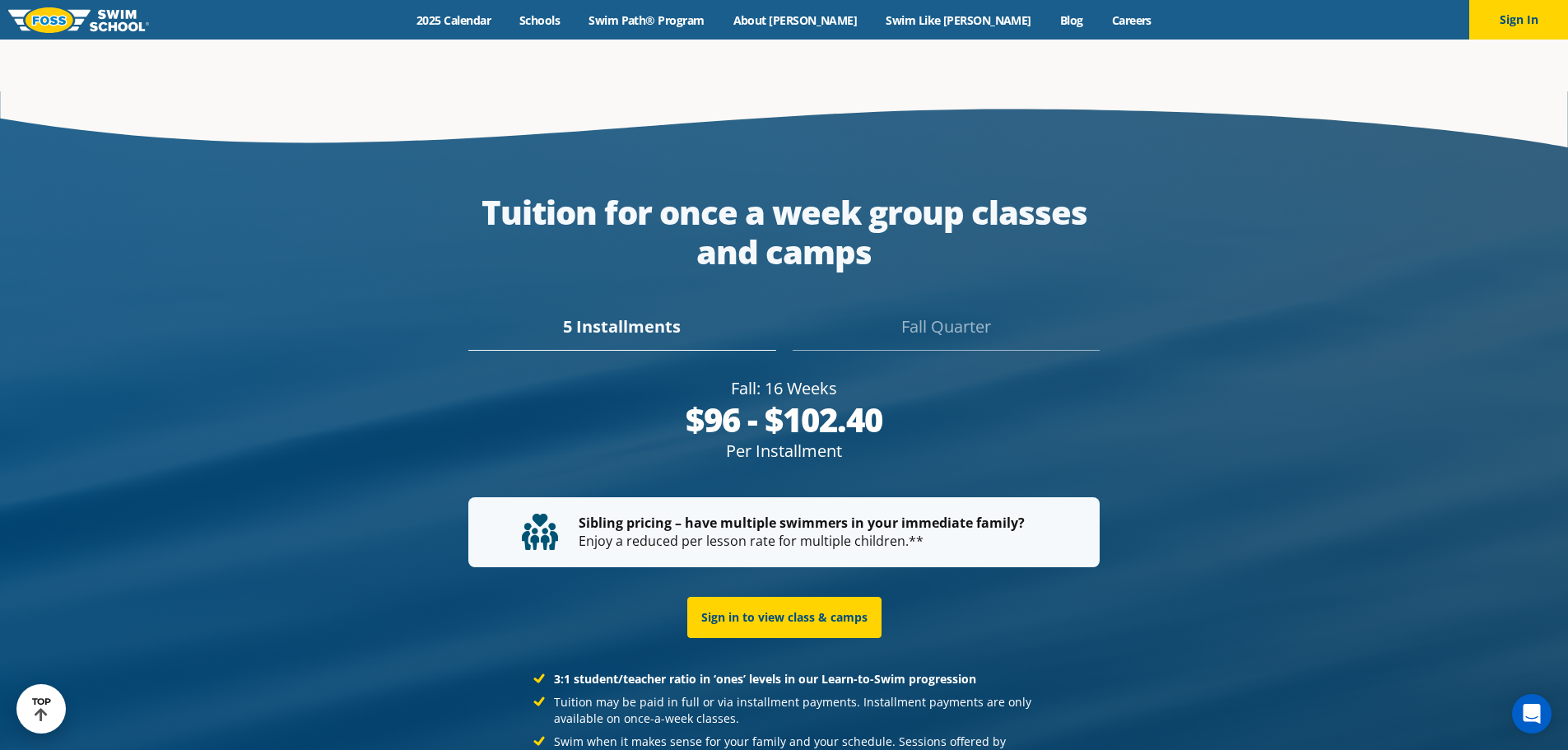
scroll to position [3130, 0]
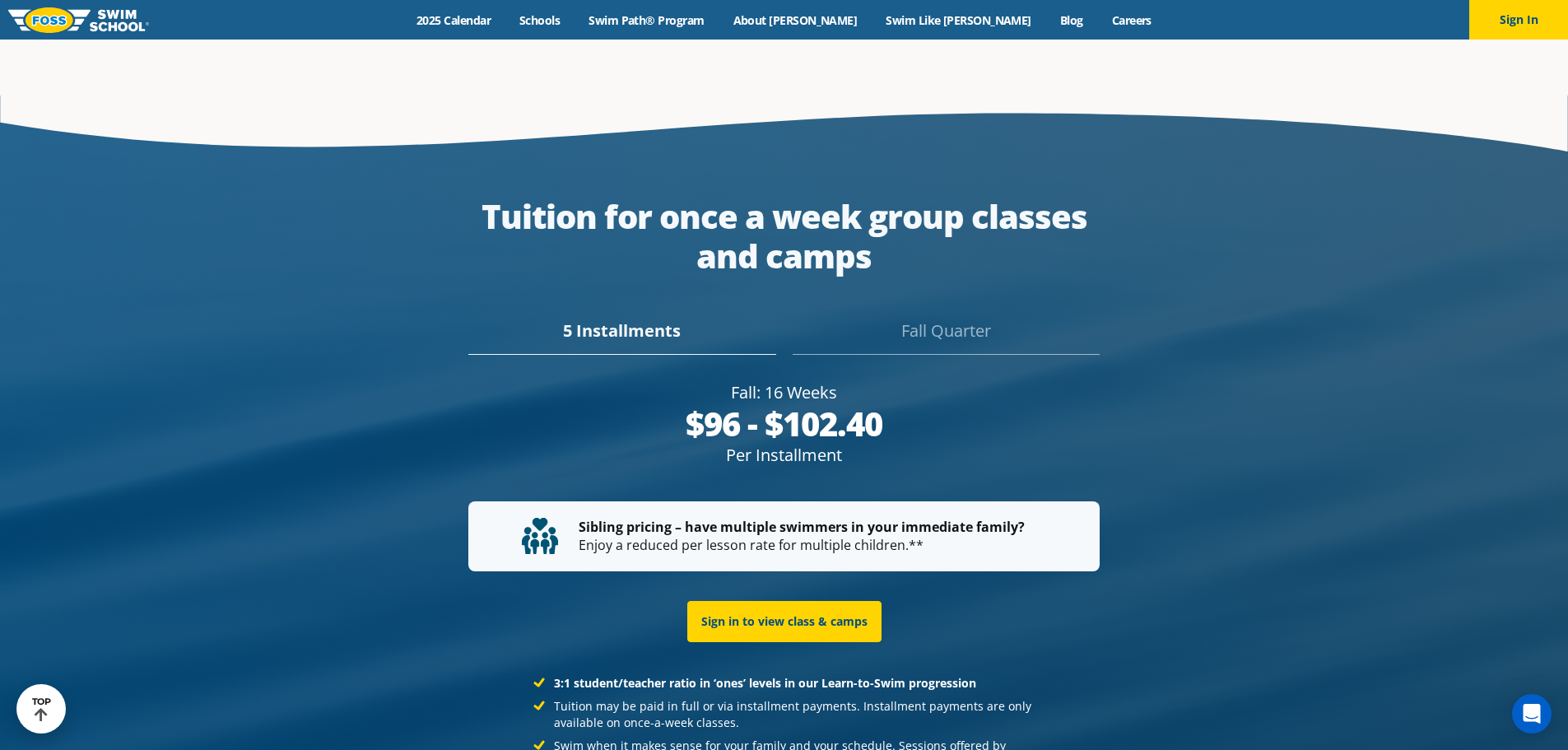
click at [928, 319] on div "Fall Quarter" at bounding box center [946, 337] width 307 height 37
click at [582, 319] on div "5 Installments" at bounding box center [622, 337] width 307 height 37
click at [930, 319] on div "Fall Quarter" at bounding box center [946, 337] width 307 height 37
